Goal: Task Accomplishment & Management: Manage account settings

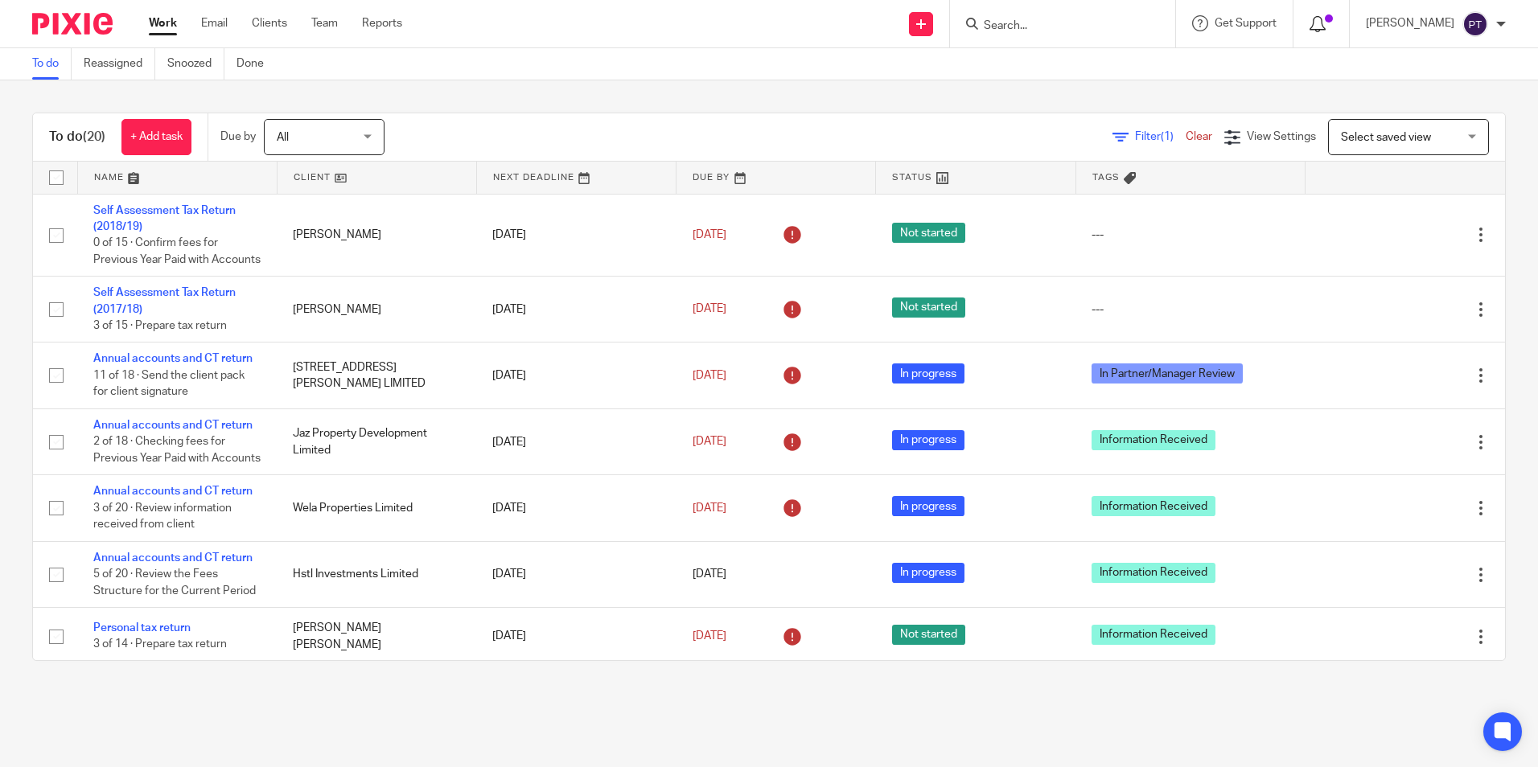
click at [1325, 28] on icon at bounding box center [1318, 24] width 16 height 16
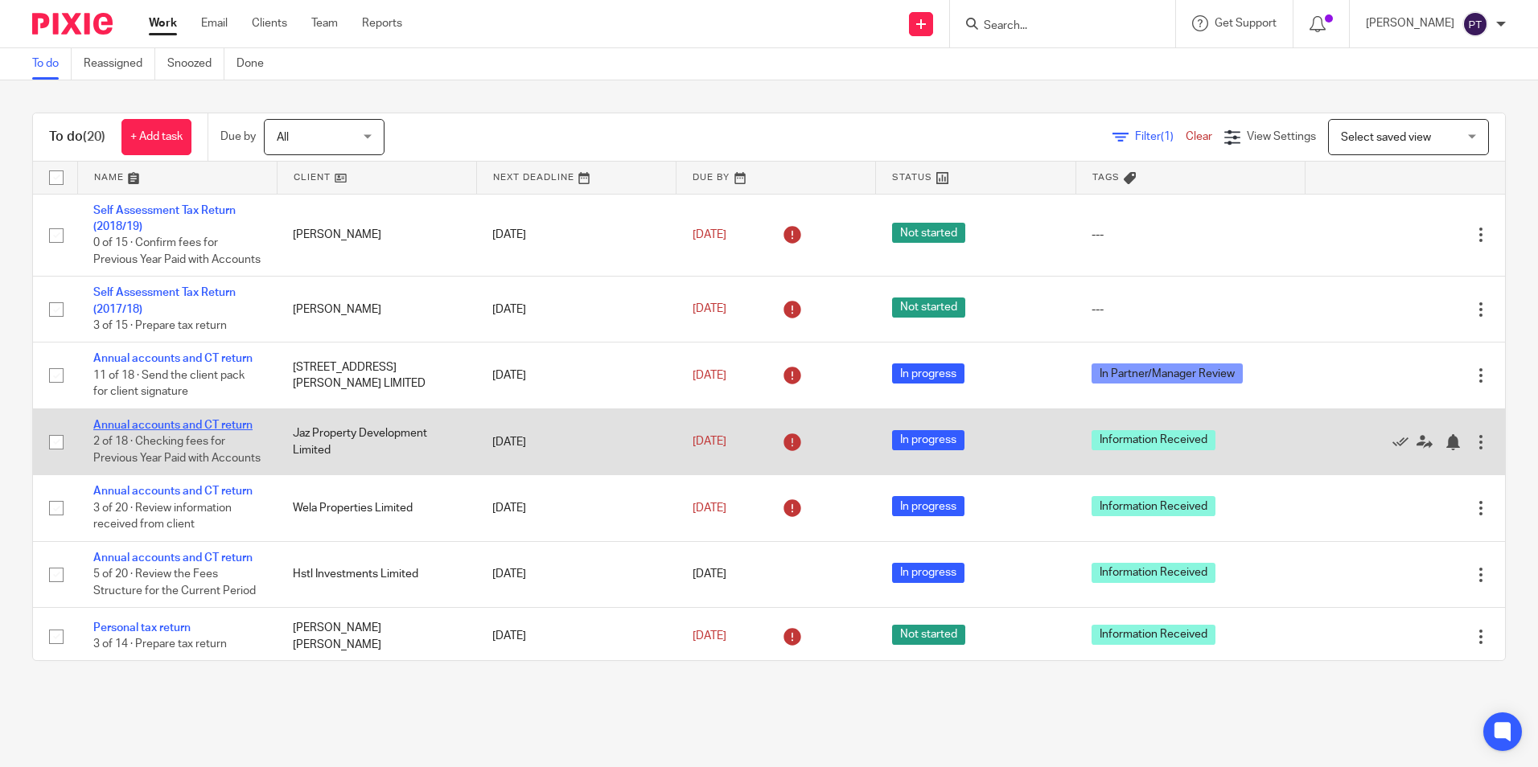
click at [228, 431] on link "Annual accounts and CT return" at bounding box center [172, 425] width 159 height 11
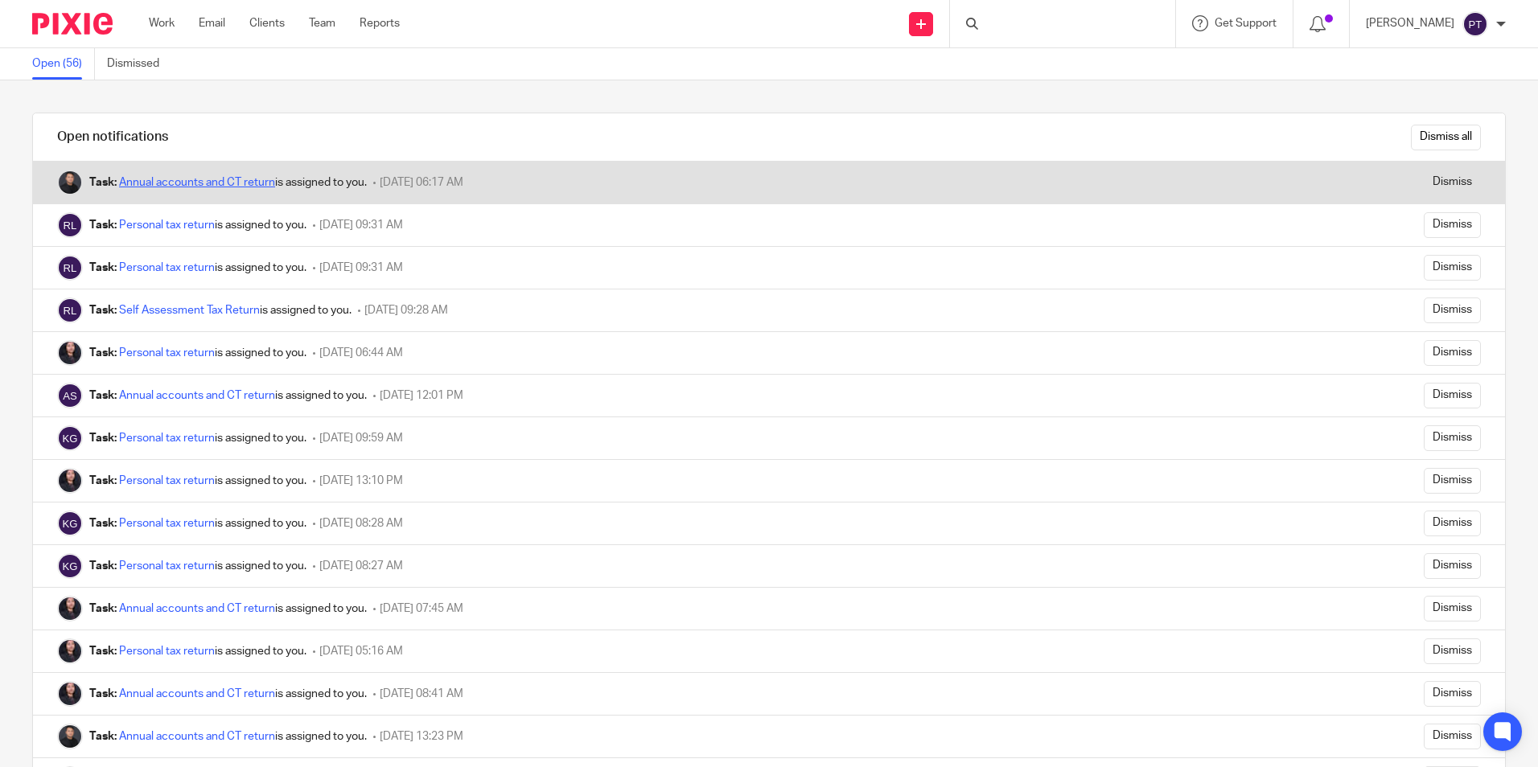
click at [194, 185] on link "Annual accounts and CT return" at bounding box center [197, 182] width 156 height 11
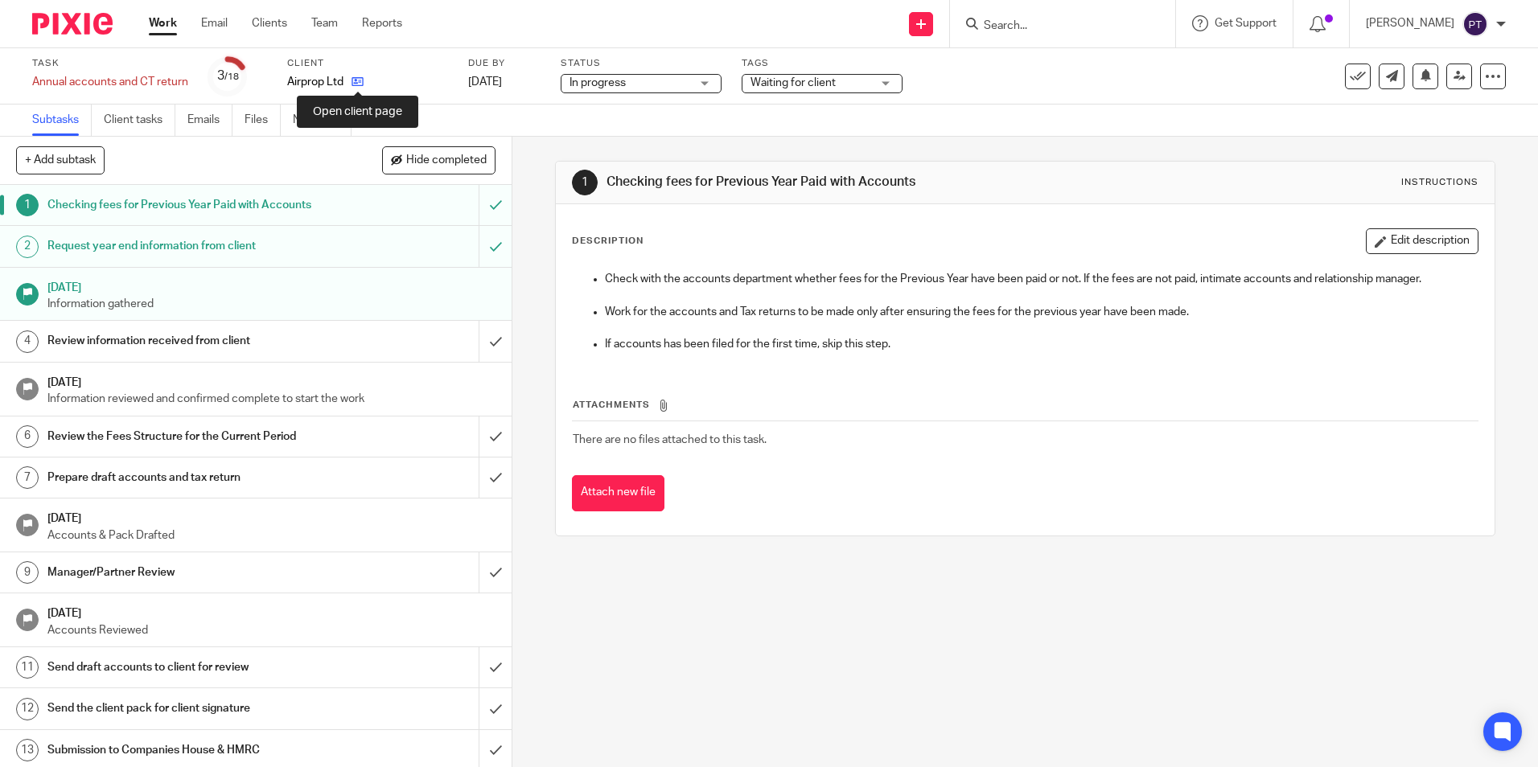
click at [359, 84] on icon at bounding box center [358, 82] width 12 height 12
drag, startPoint x: 1470, startPoint y: 0, endPoint x: 1169, endPoint y: 81, distance: 312.4
click at [1169, 81] on div "Task Annual accounts and CT return Save Annual accounts and CT return 3 /18 Cli…" at bounding box center [646, 76] width 1228 height 39
click at [676, 82] on span "In progress" at bounding box center [630, 83] width 121 height 17
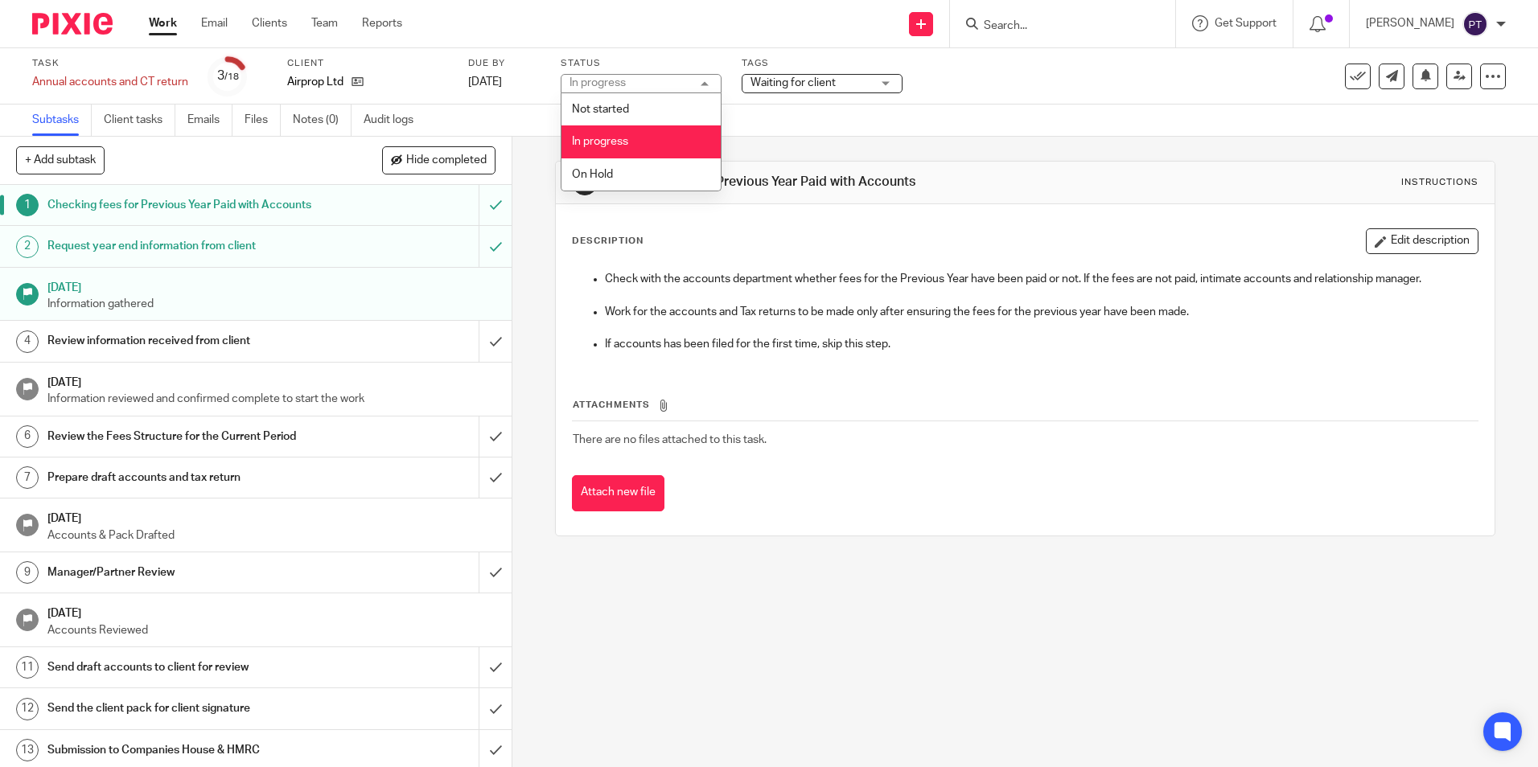
click at [676, 82] on div "In progress In progress" at bounding box center [641, 83] width 161 height 19
click at [790, 79] on span "Waiting for client" at bounding box center [793, 82] width 85 height 11
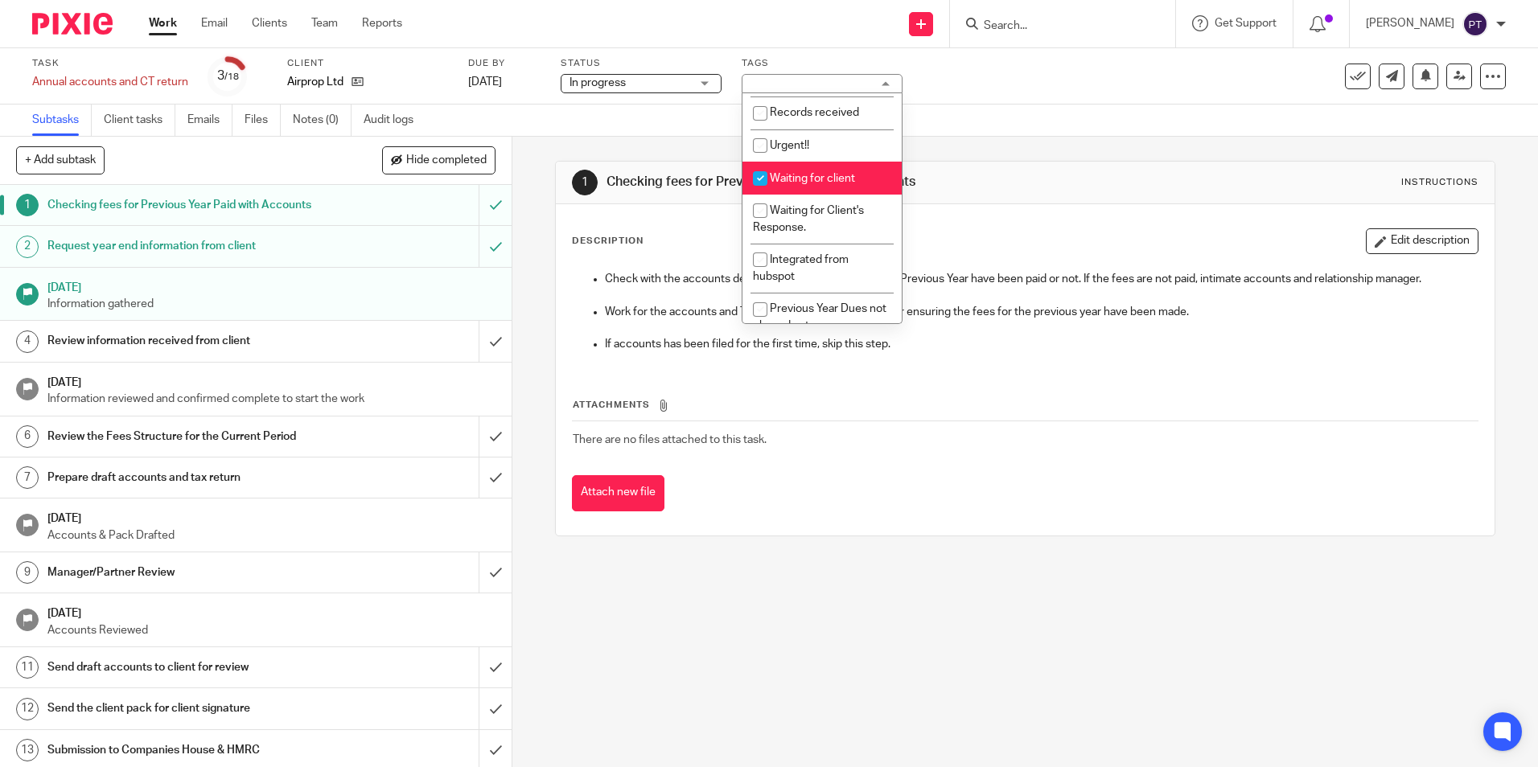
click at [829, 167] on li "Waiting for client" at bounding box center [821, 178] width 159 height 33
checkbox input "false"
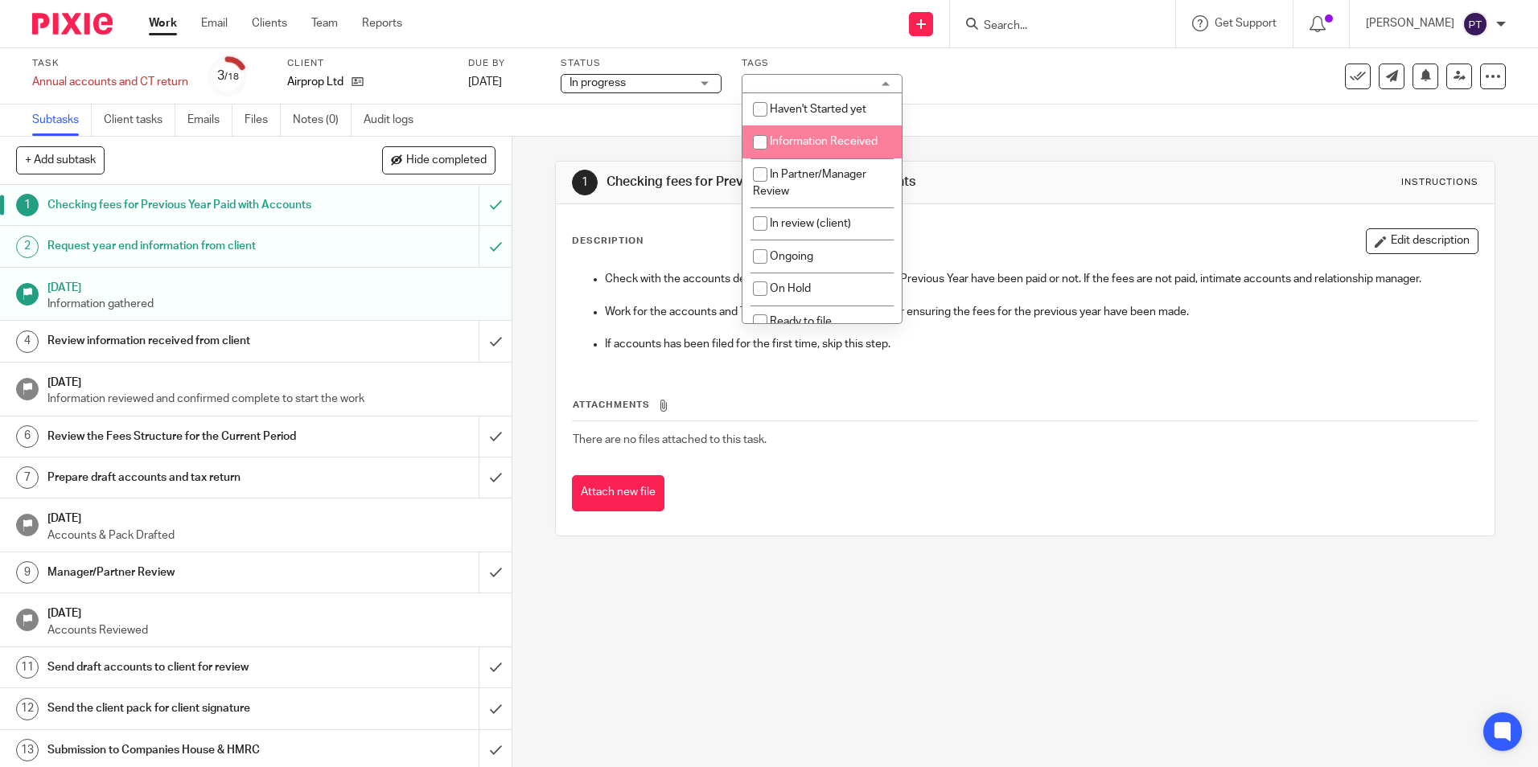
click at [817, 138] on span "Information Received" at bounding box center [824, 141] width 108 height 11
checkbox input "true"
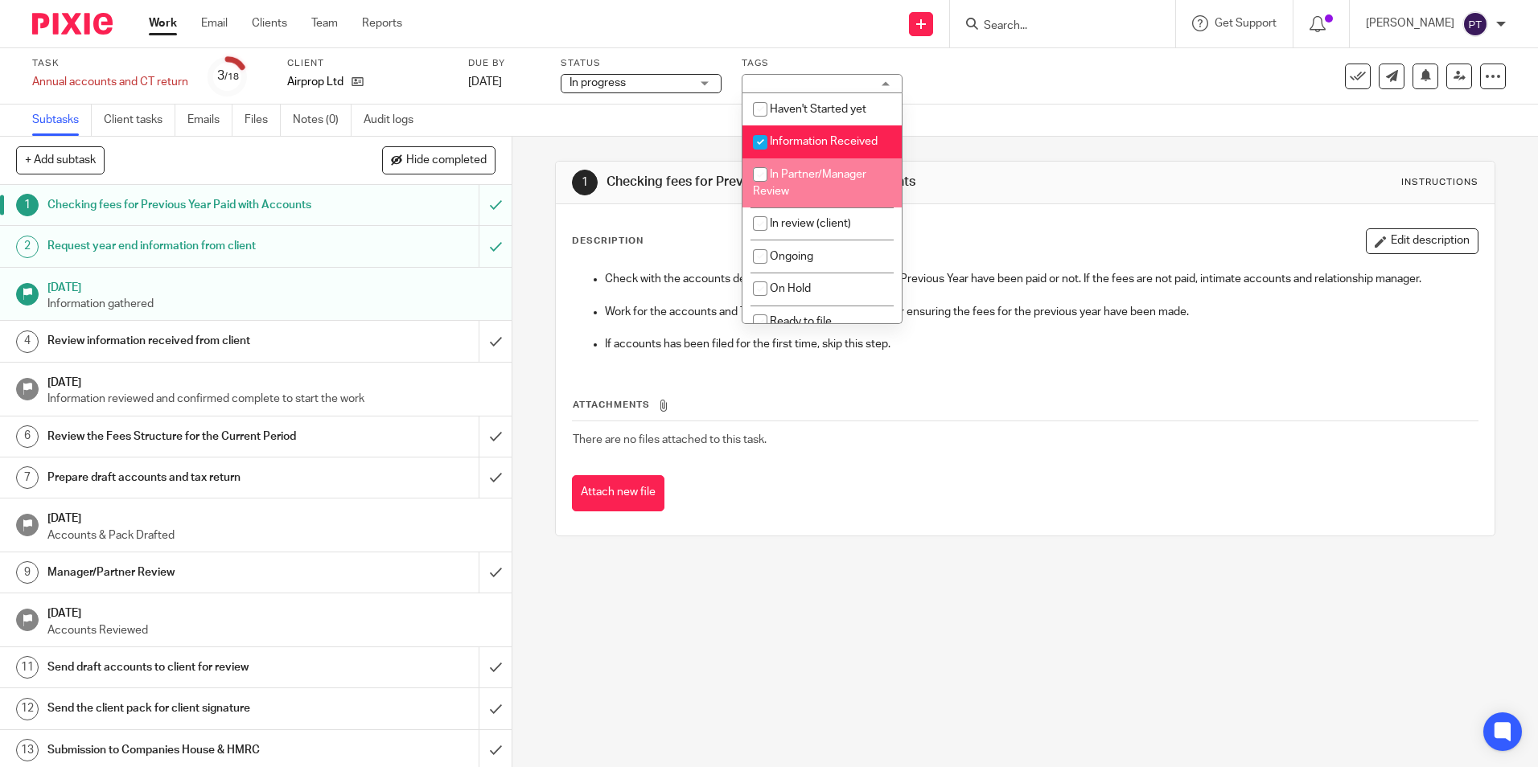
click at [1150, 242] on div "Description Edit description" at bounding box center [1025, 241] width 906 height 26
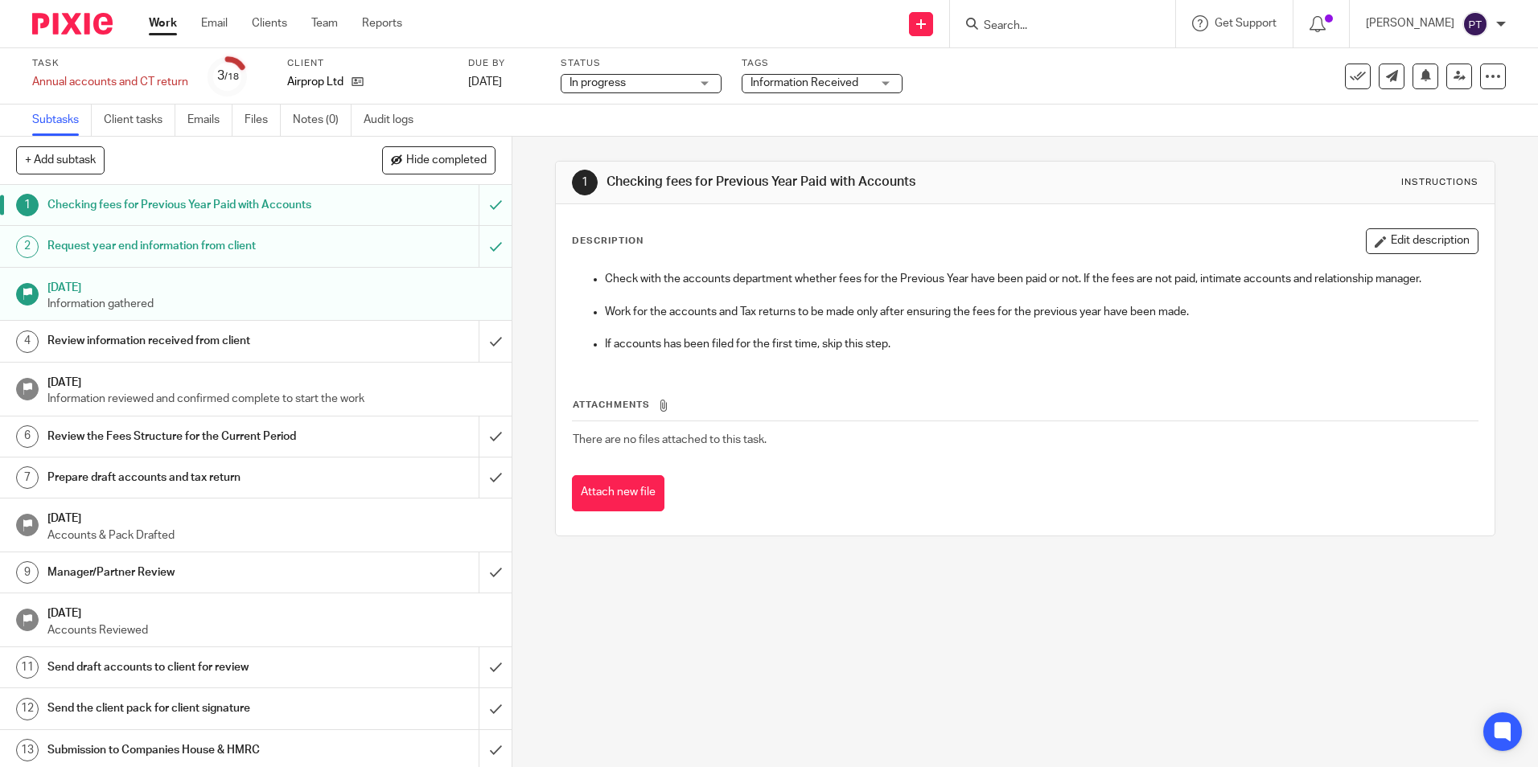
click at [692, 81] on div "In progress In progress" at bounding box center [641, 83] width 161 height 19
click at [689, 81] on div "In progress In progress" at bounding box center [641, 83] width 161 height 19
click at [1165, 466] on div "Attachments There are no files attached to this task. Attach new file" at bounding box center [1025, 438] width 906 height 146
click at [808, 605] on div "1 Checking fees for Previous Year Paid with Accounts Instructions Description E…" at bounding box center [1025, 452] width 1026 height 631
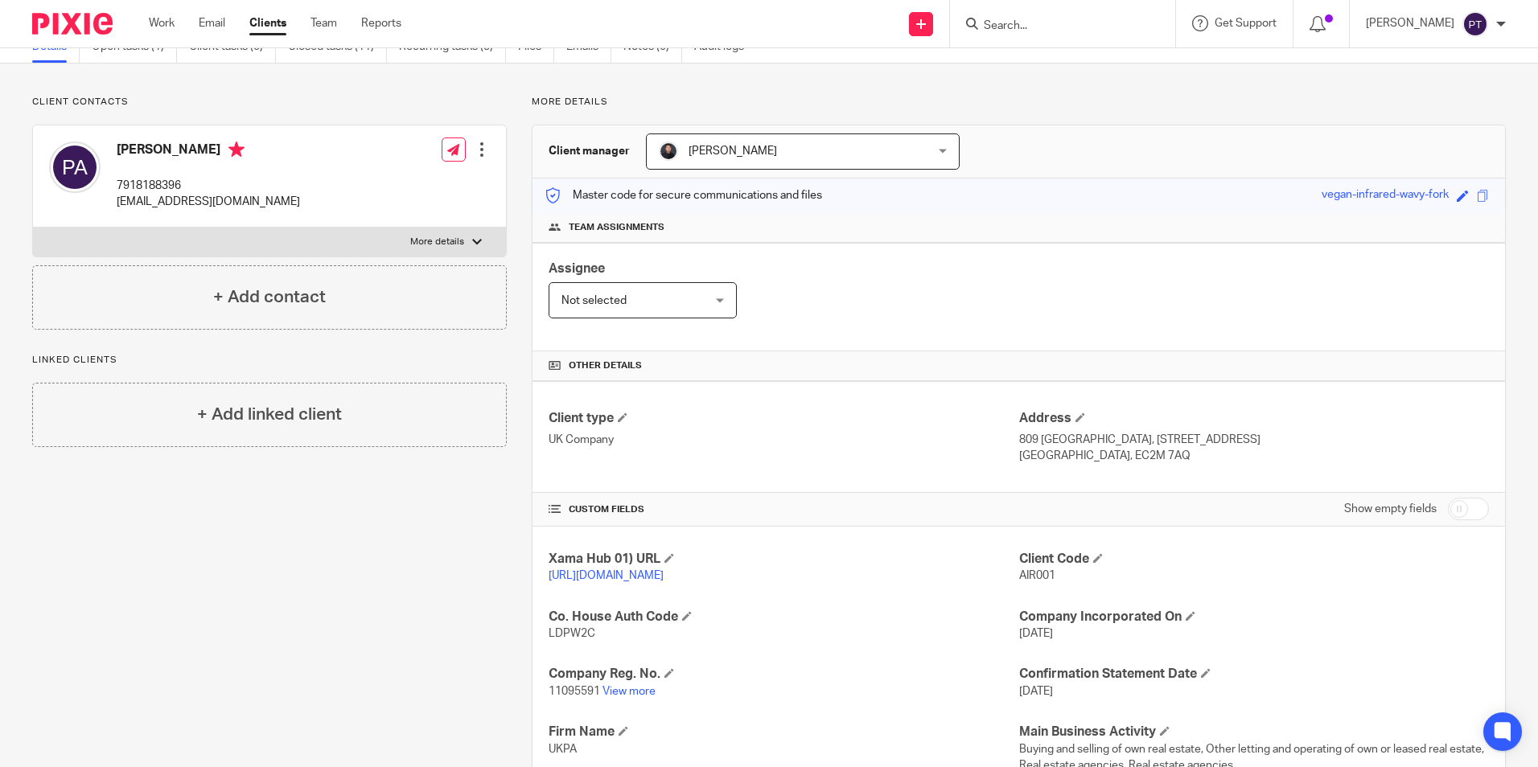
scroll to position [168, 0]
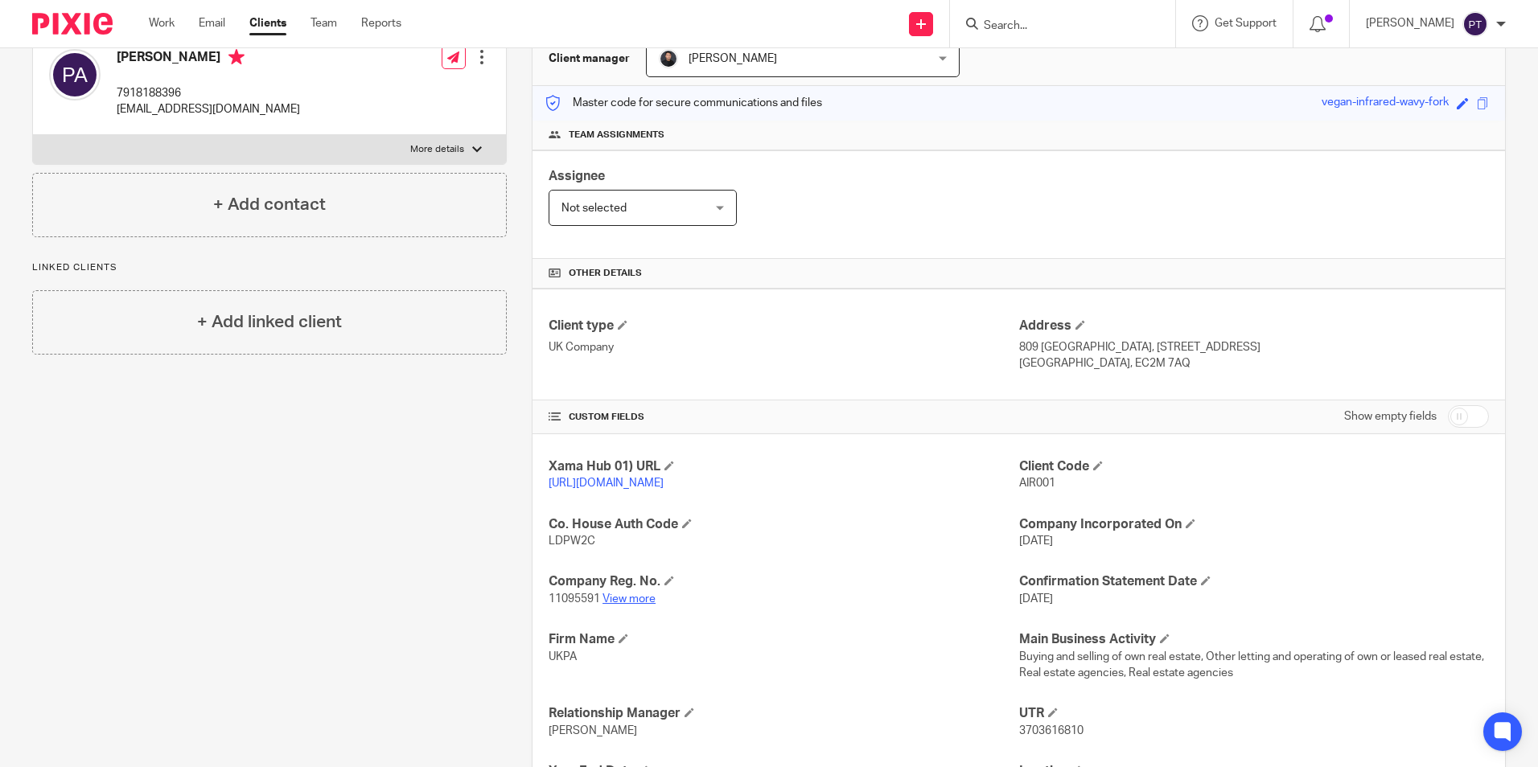
click at [622, 605] on link "View more" at bounding box center [629, 599] width 53 height 11
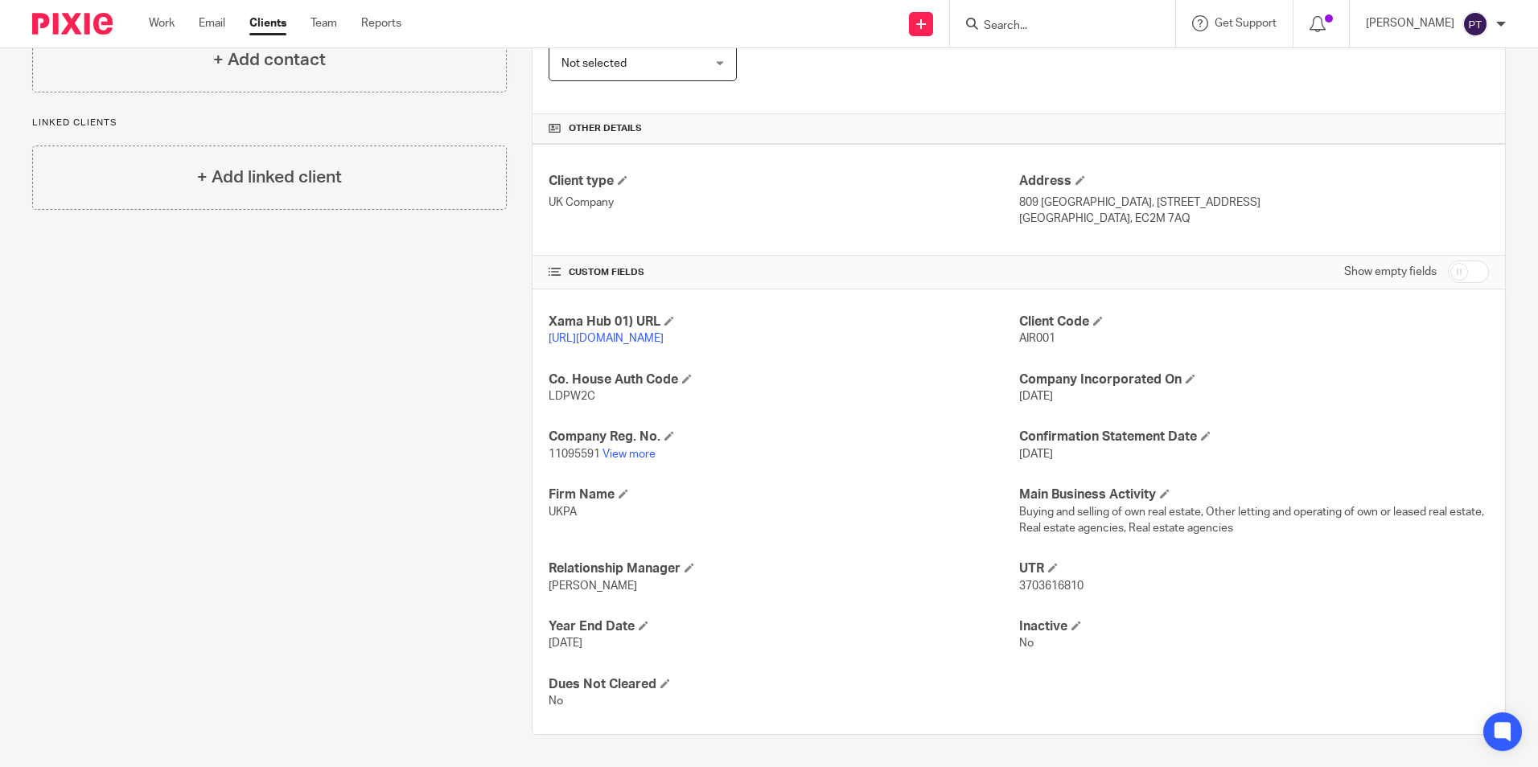
scroll to position [0, 0]
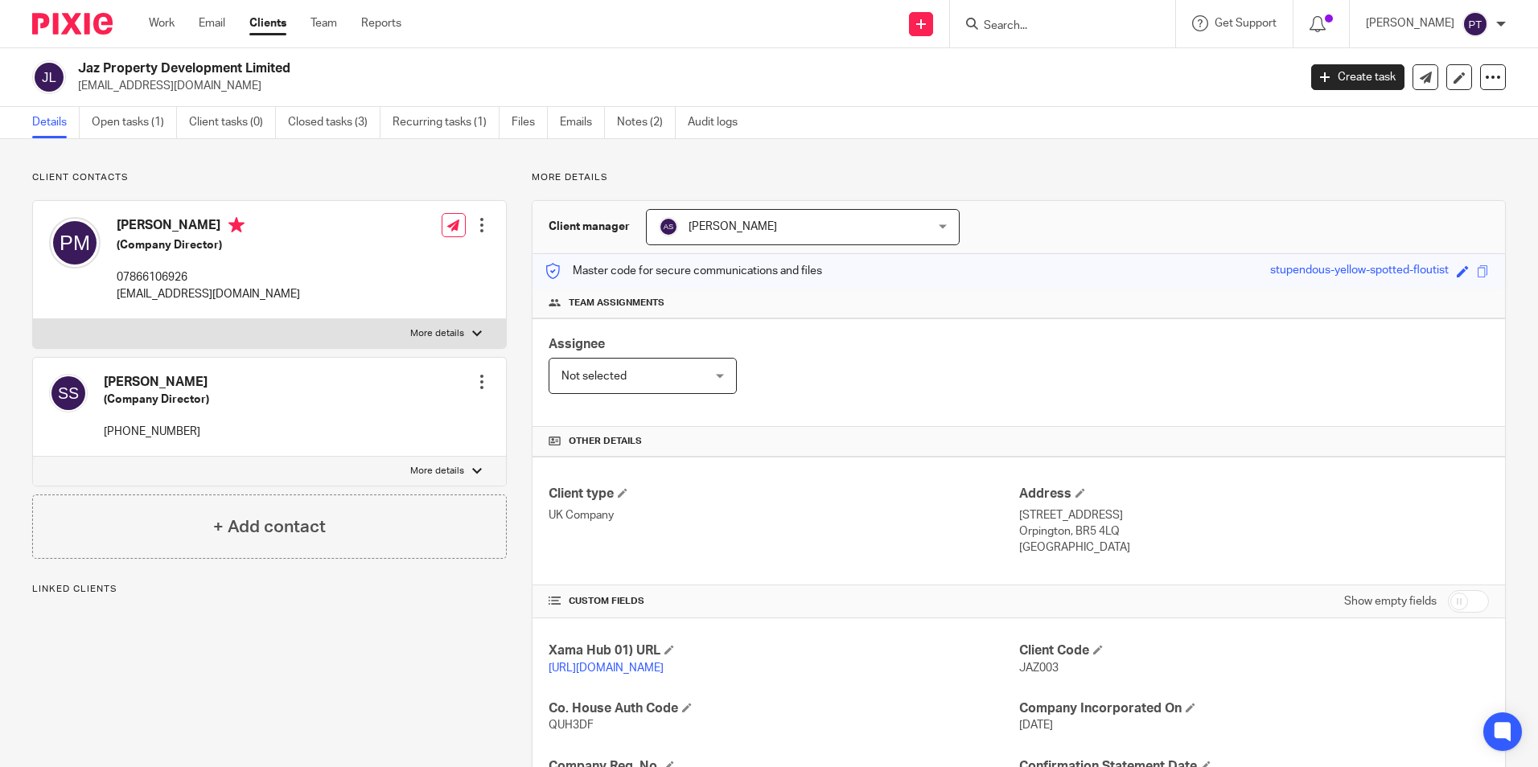
scroll to position [271, 0]
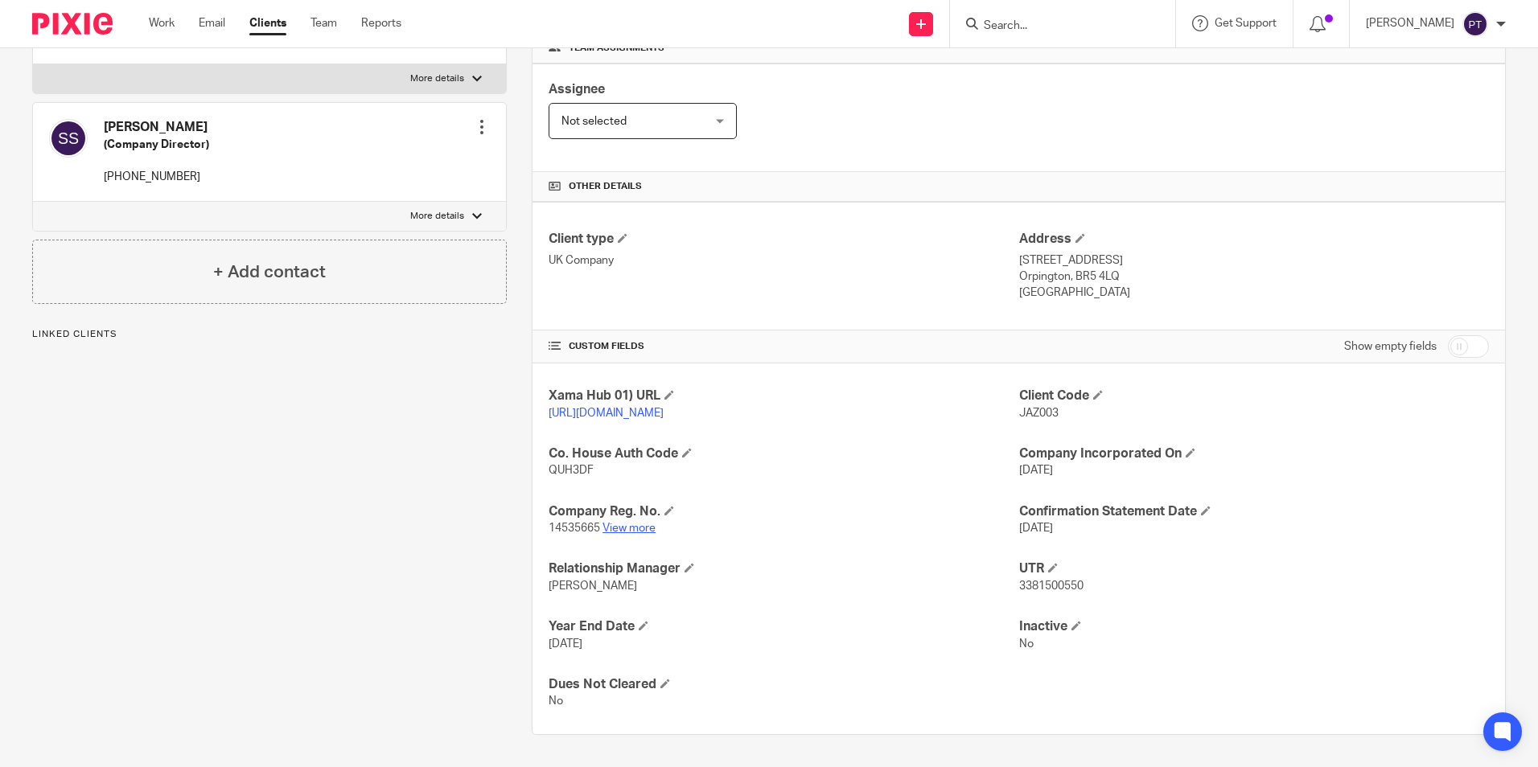
click at [628, 527] on link "View more" at bounding box center [629, 528] width 53 height 11
